Goal: Find specific page/section

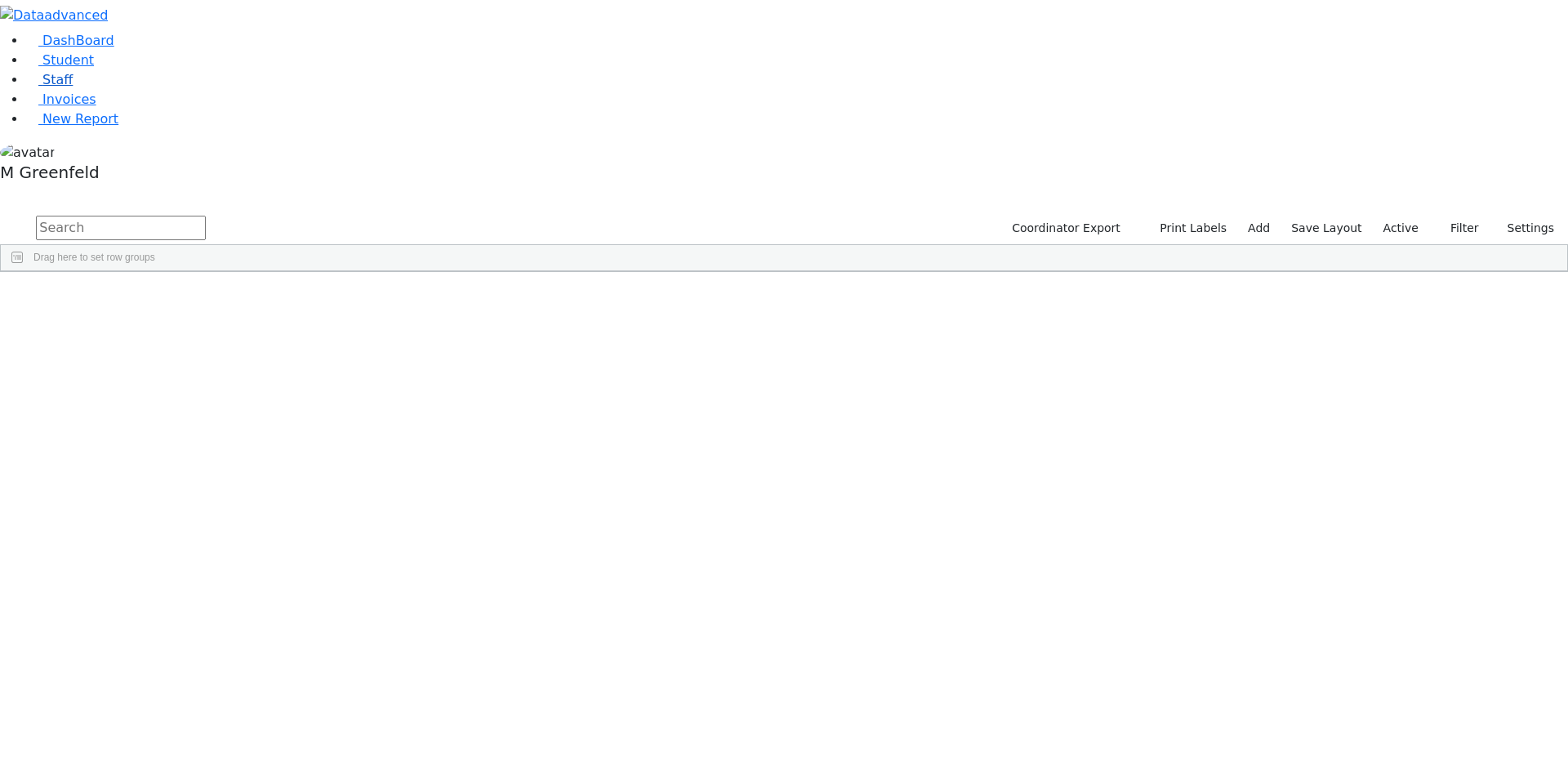
click at [73, 87] on link "Staff" at bounding box center [49, 79] width 46 height 16
click at [206, 216] on input "text" at bounding box center [121, 228] width 170 height 25
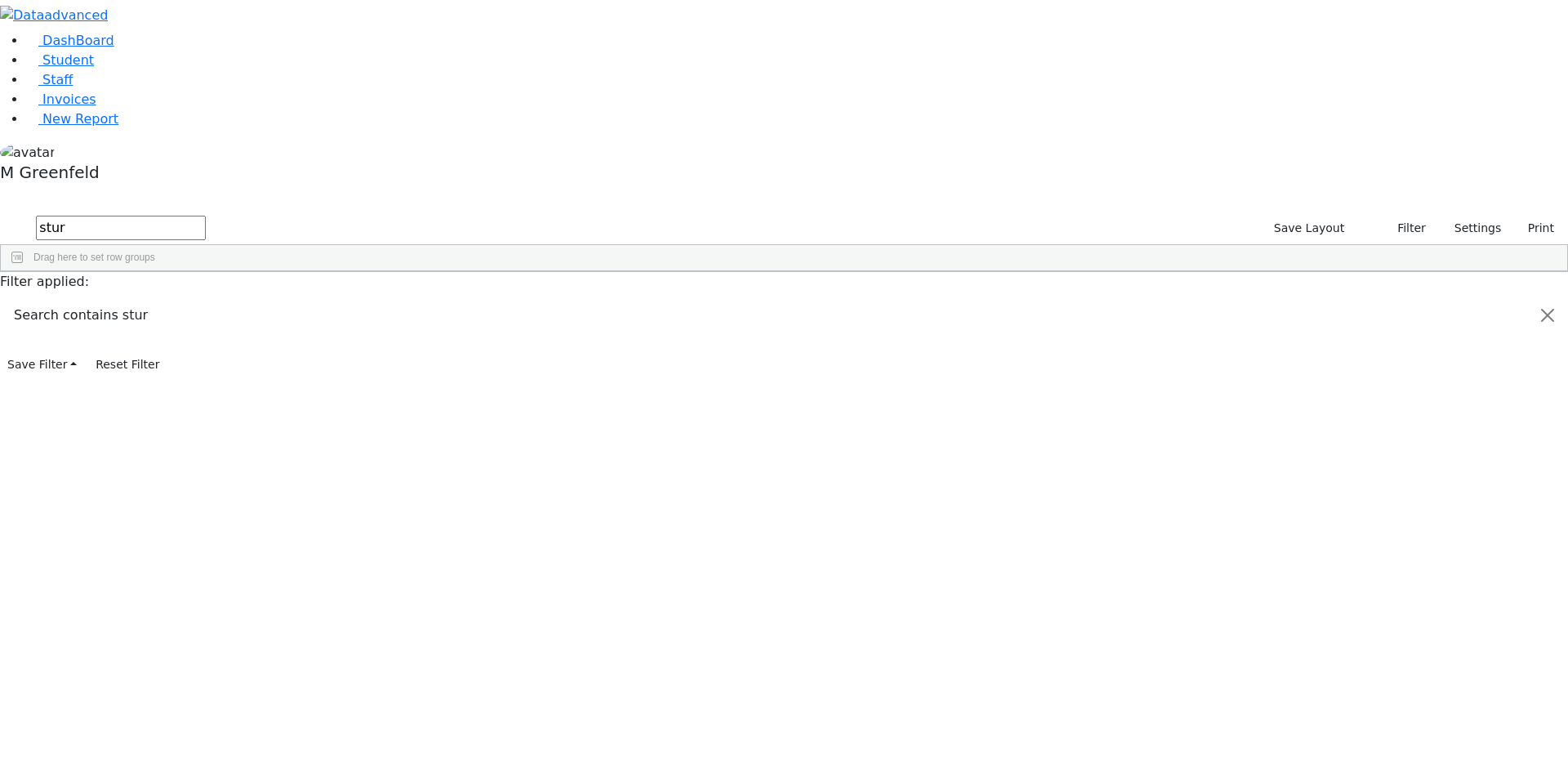
type input "stur"
click at [73, 87] on link "Staff" at bounding box center [49, 79] width 46 height 16
click at [93, 68] on link "Student" at bounding box center [60, 60] width 68 height 16
